Goal: Transaction & Acquisition: Purchase product/service

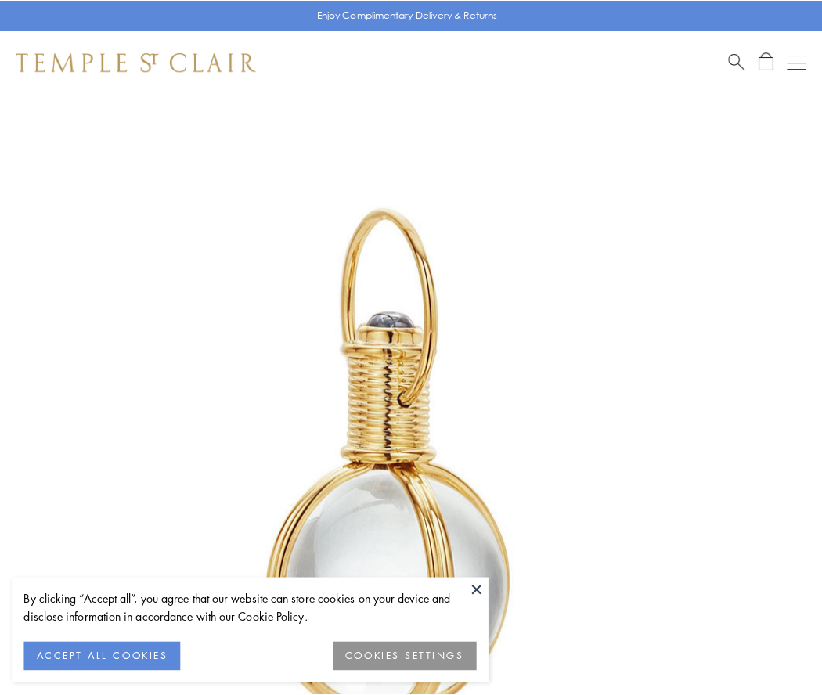
scroll to position [409, 0]
